Goal: Information Seeking & Learning: Learn about a topic

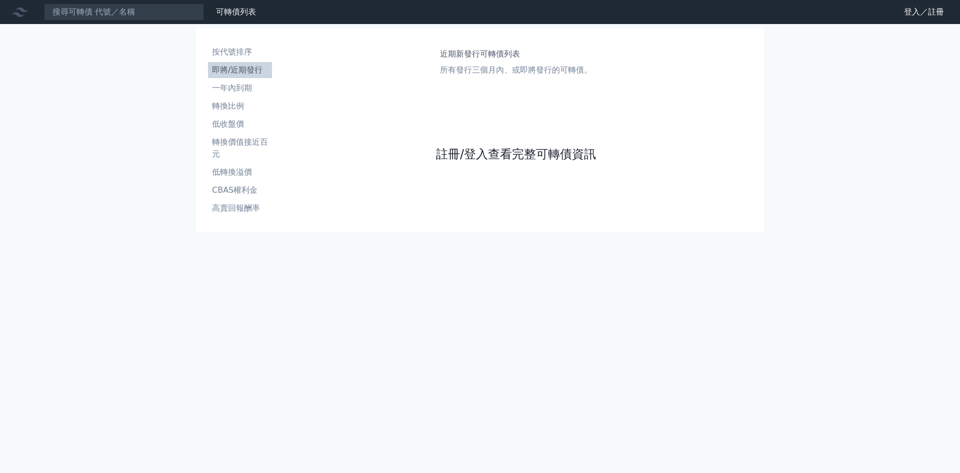
click at [500, 155] on link "註冊/登入查看完整可轉債資訊" at bounding box center [516, 154] width 160 height 16
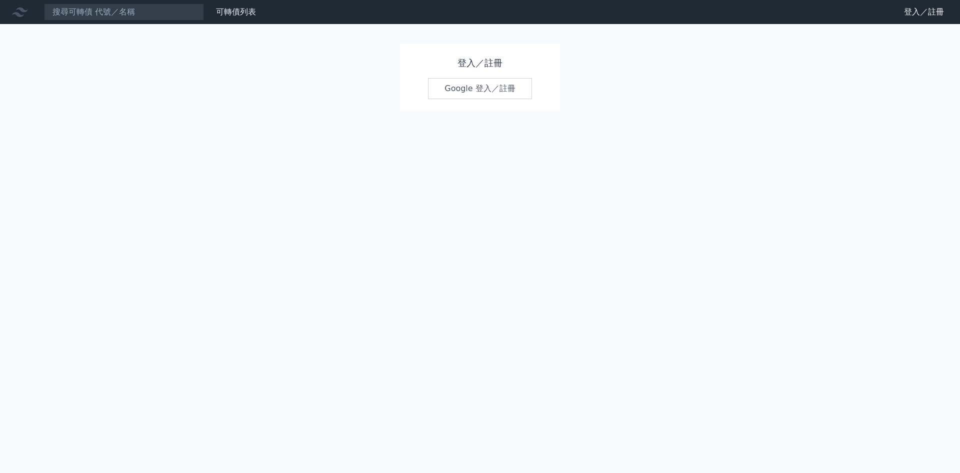
click at [489, 88] on link "Google 登入／註冊" at bounding box center [480, 88] width 104 height 21
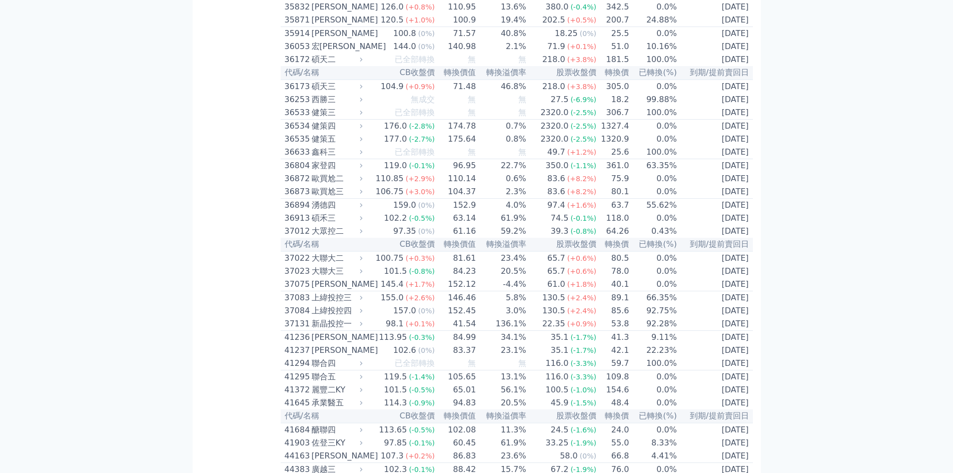
scroll to position [2268, 0]
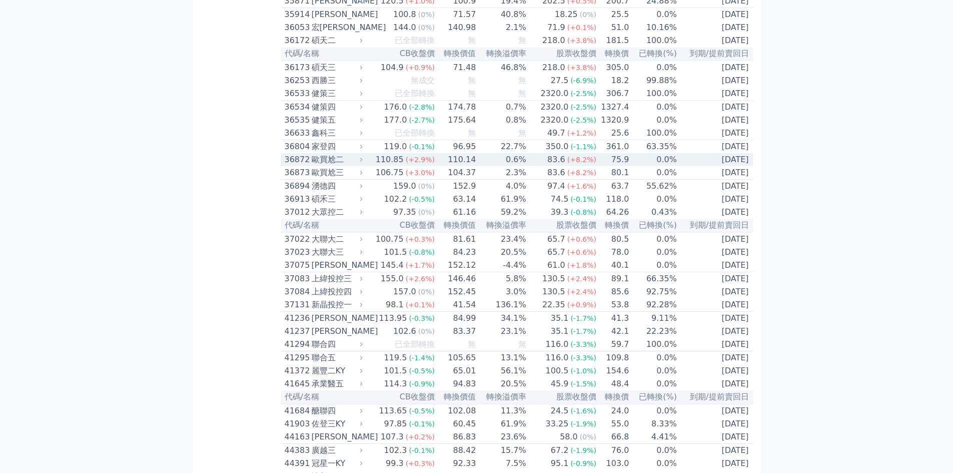
click at [320, 166] on div "歐買尬二" at bounding box center [336, 160] width 49 height 12
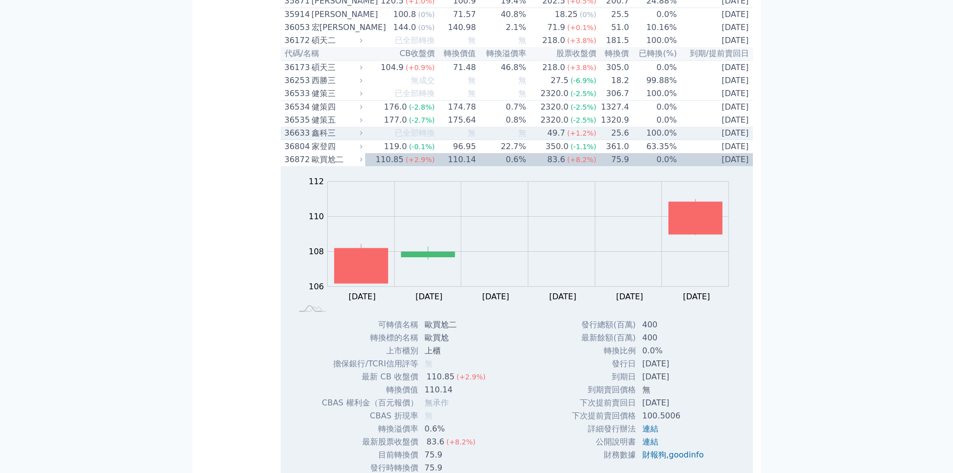
scroll to position [2668, 0]
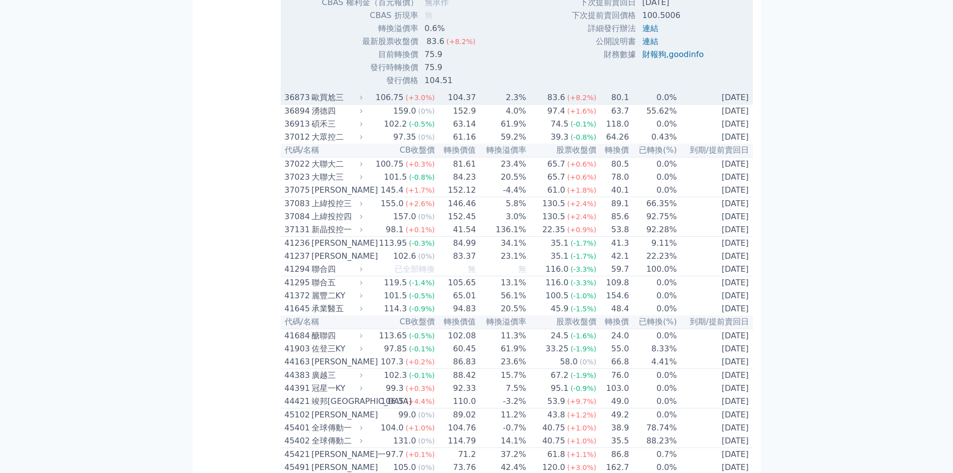
click at [335, 104] on div "歐買尬三" at bounding box center [336, 98] width 49 height 12
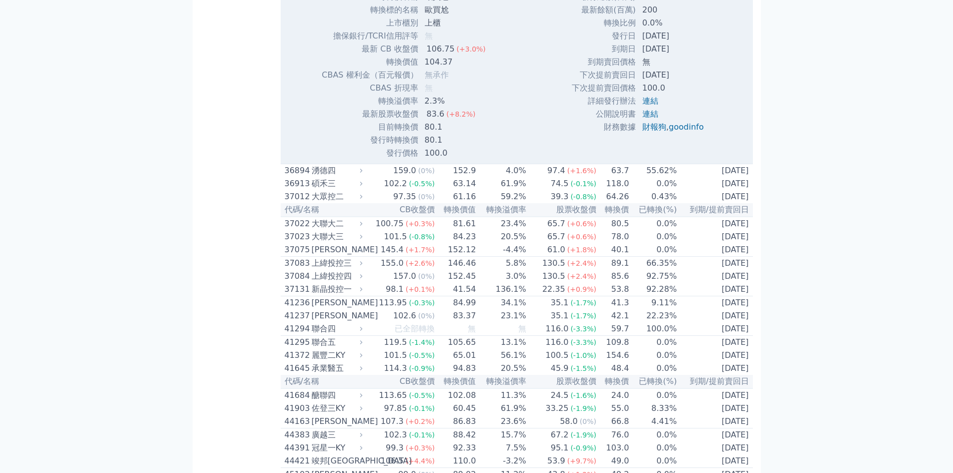
scroll to position [2935, 0]
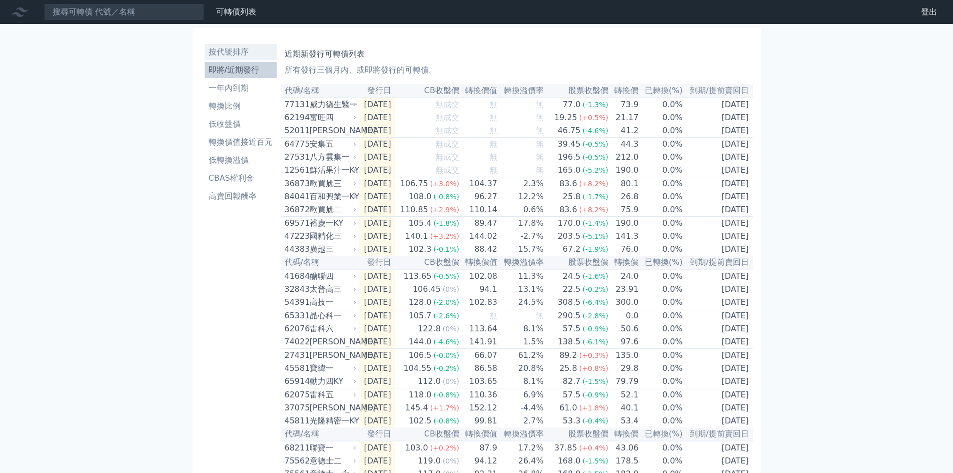
click at [239, 54] on li "按代號排序" at bounding box center [241, 52] width 72 height 12
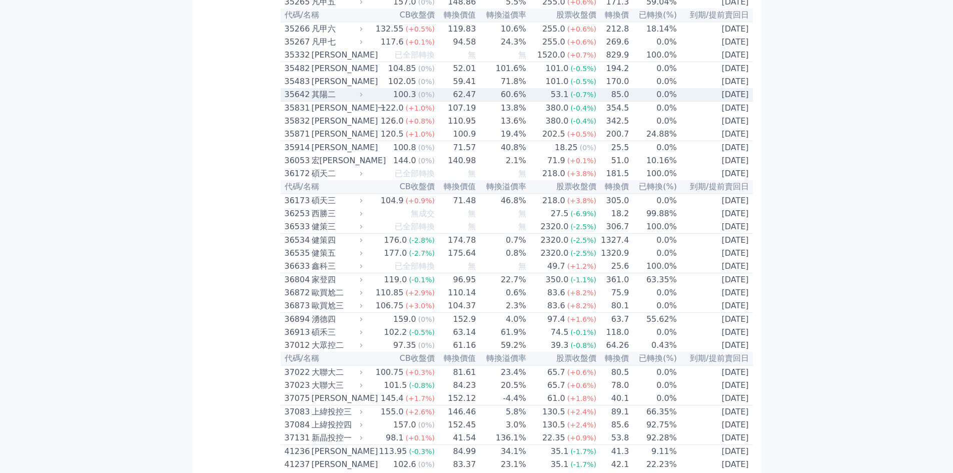
scroll to position [2401, 0]
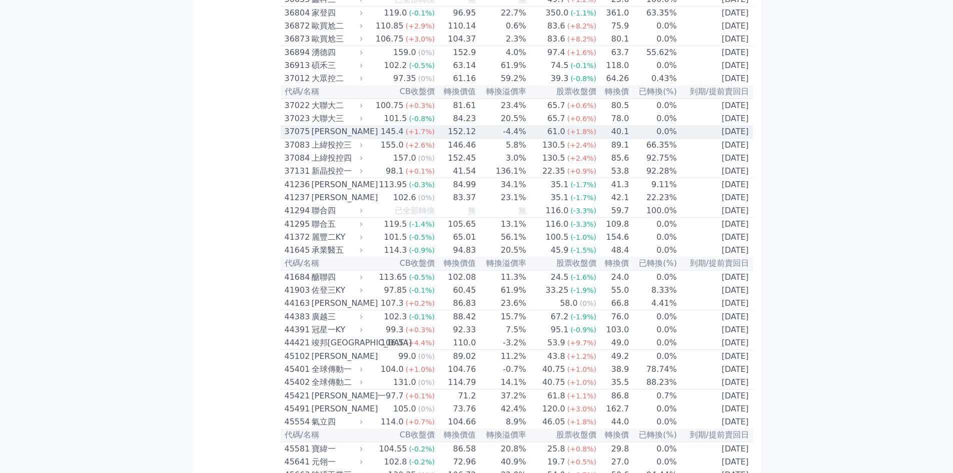
click at [325, 138] on div "[PERSON_NAME]" at bounding box center [336, 132] width 49 height 12
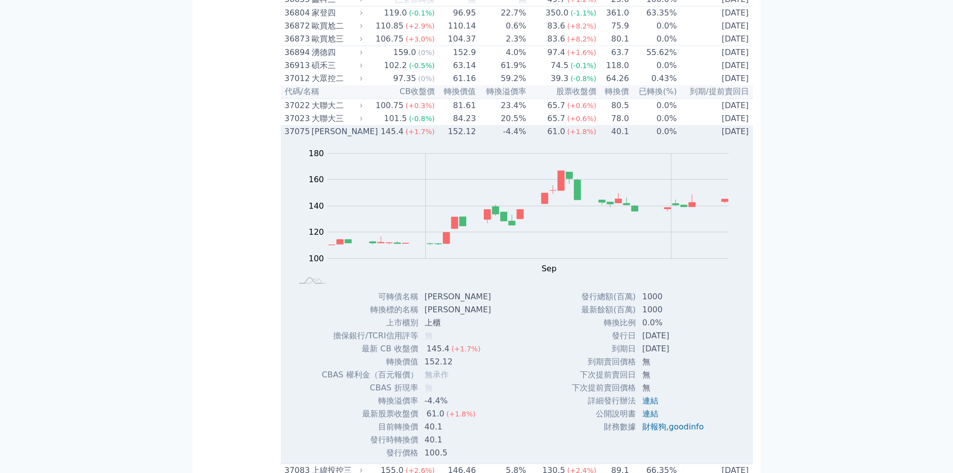
scroll to position [2668, 0]
